Goal: Task Accomplishment & Management: Use online tool/utility

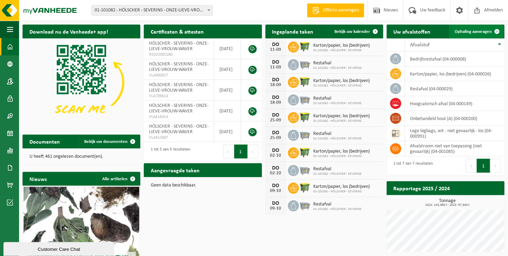
click at [497, 31] on span at bounding box center [497, 32] width 14 height 14
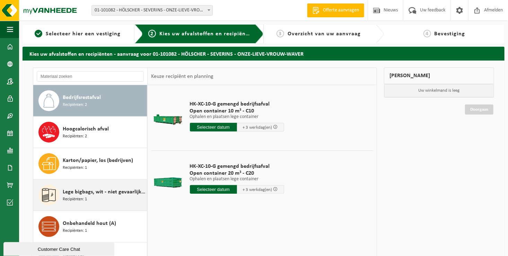
click at [90, 197] on div "Lege bigbags, wit - niet gevaarlijk - los Recipiënten: 1" at bounding box center [104, 195] width 82 height 21
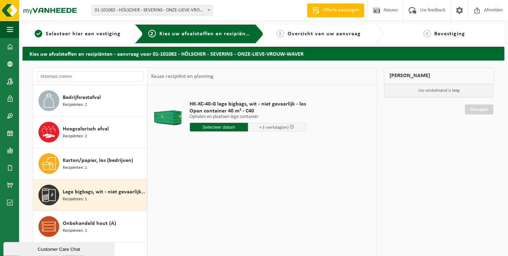
click at [230, 128] on input "text" at bounding box center [219, 127] width 58 height 9
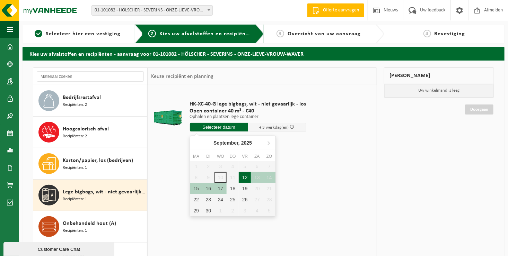
click at [245, 177] on div "12" at bounding box center [245, 177] width 12 height 11
type input "Van [DATE]"
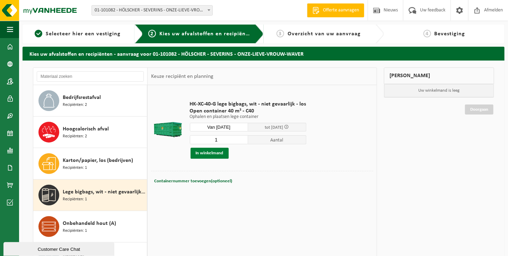
click at [207, 153] on button "In winkelmand" at bounding box center [210, 153] width 38 height 11
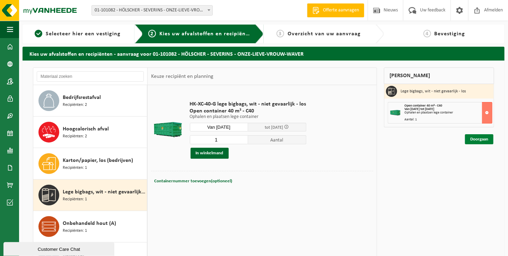
click at [479, 139] on link "Doorgaan" at bounding box center [479, 139] width 28 height 10
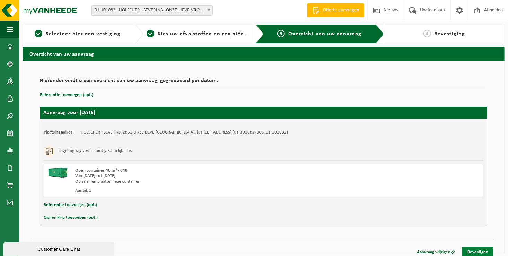
click at [480, 251] on link "Bevestigen" at bounding box center [477, 252] width 31 height 10
click at [474, 249] on link "Bevestigen" at bounding box center [477, 252] width 31 height 10
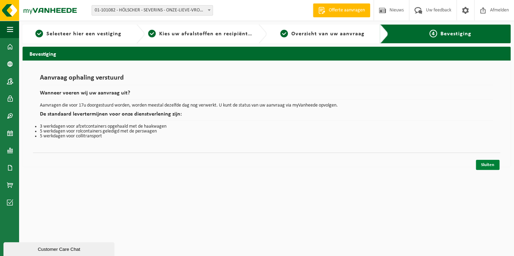
click at [491, 161] on link "Sluiten" at bounding box center [487, 165] width 24 height 10
